Goal: Transaction & Acquisition: Subscribe to service/newsletter

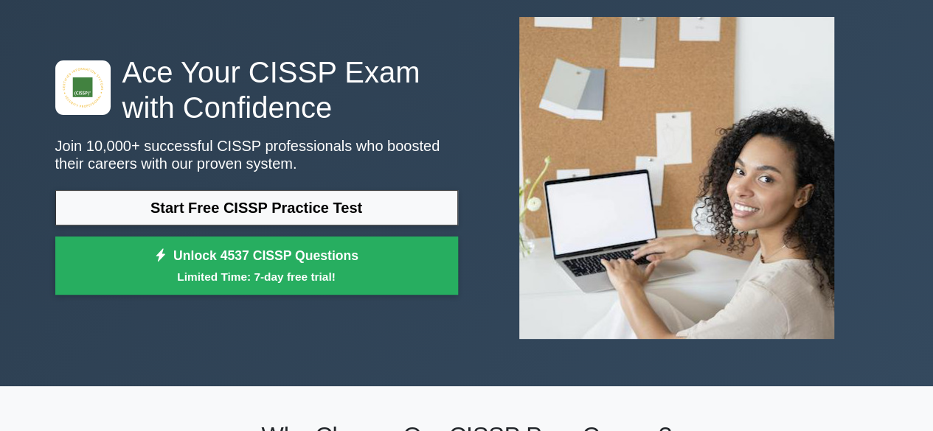
scroll to position [78, 0]
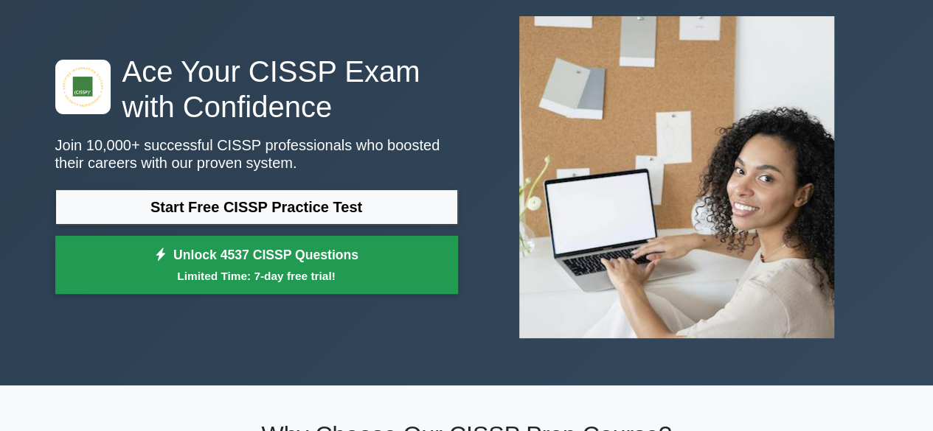
click at [299, 274] on small "Limited Time: 7-day free trial!" at bounding box center [257, 276] width 366 height 17
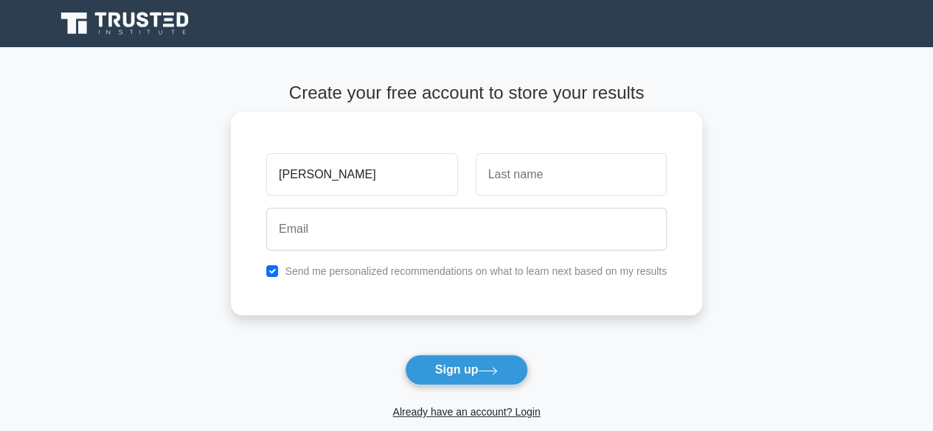
type input "[PERSON_NAME]"
click at [528, 160] on input "text" at bounding box center [571, 174] width 191 height 43
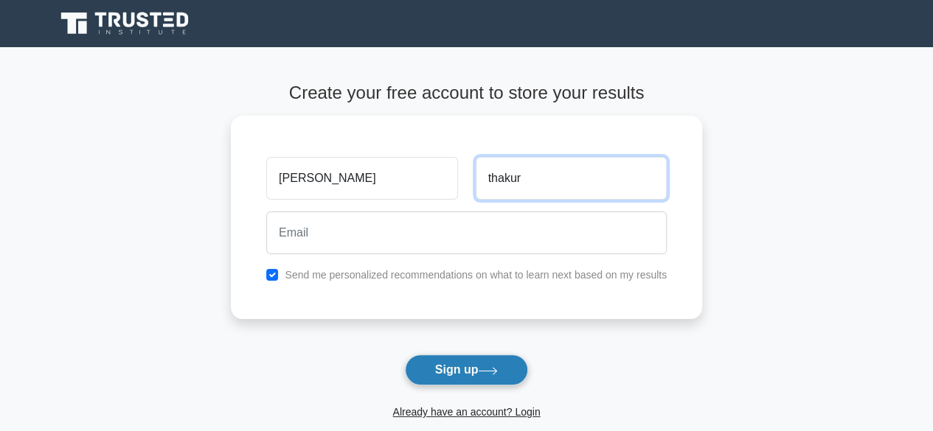
type input "thakur"
click at [467, 366] on button "Sign up" at bounding box center [467, 370] width 124 height 31
